Goal: Complete application form

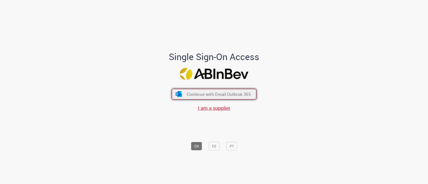
click at [220, 96] on span "Continue with Email Outlook 365" at bounding box center [218, 94] width 64 height 6
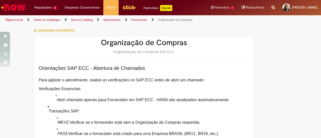
type input "**********"
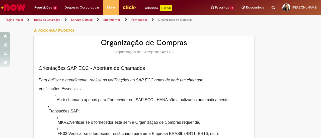
type input "**********"
